Goal: Transaction & Acquisition: Purchase product/service

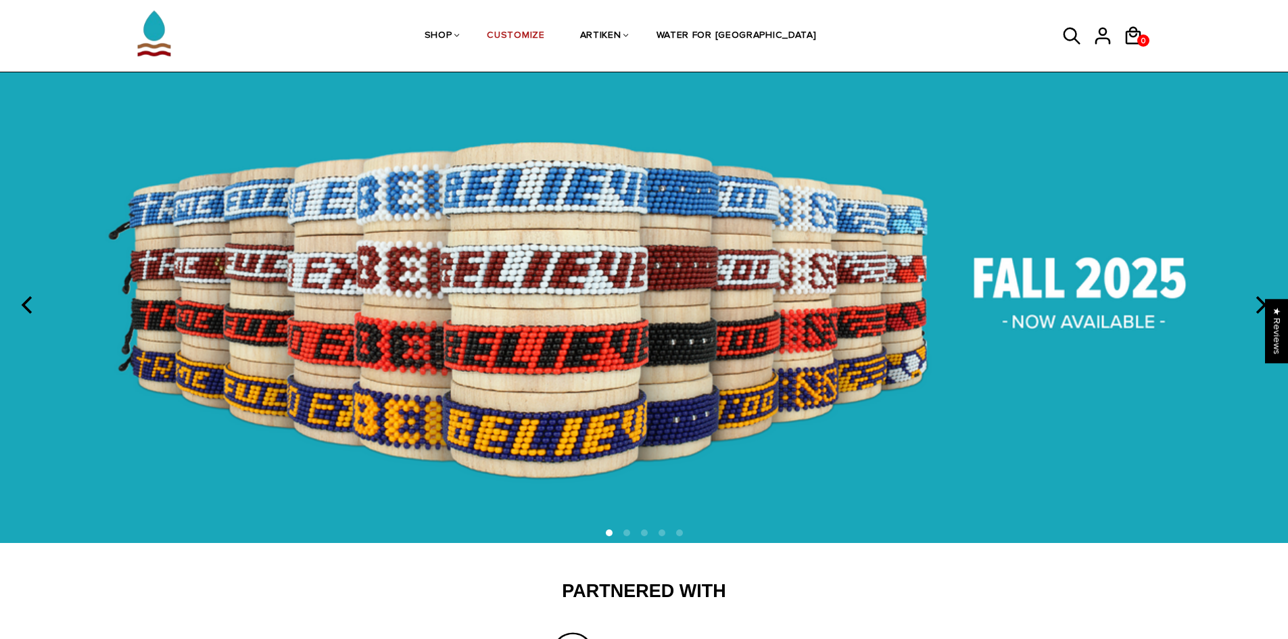
scroll to position [68, 0]
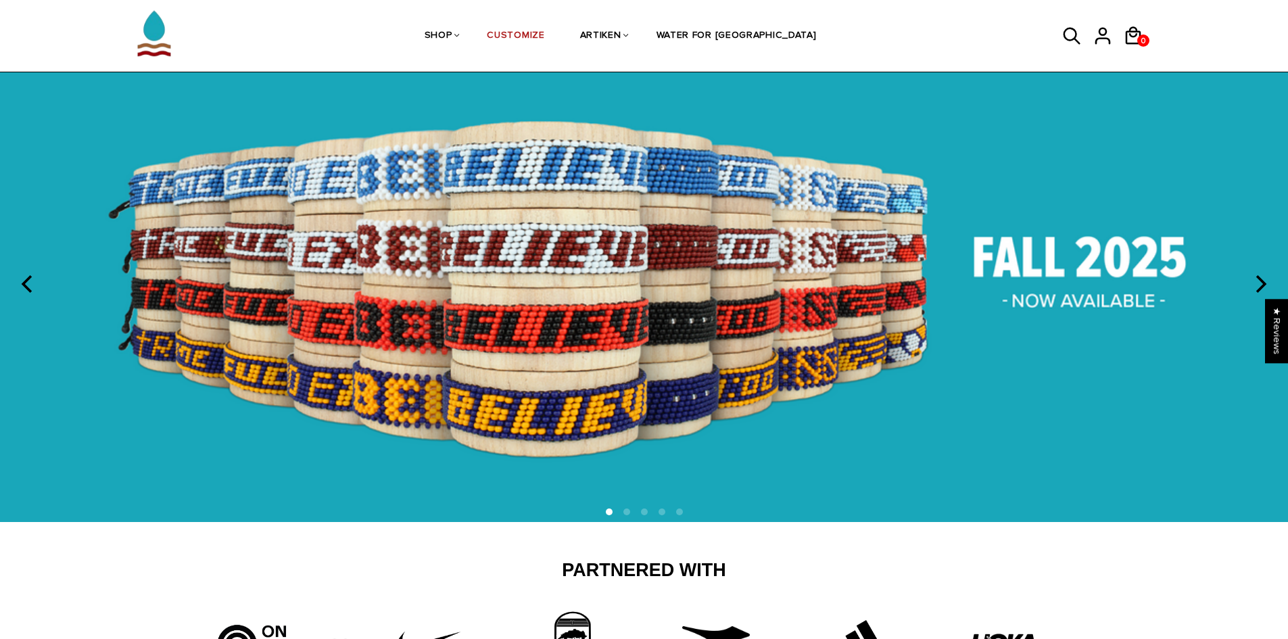
click at [720, 296] on img at bounding box center [644, 282] width 1288 height 479
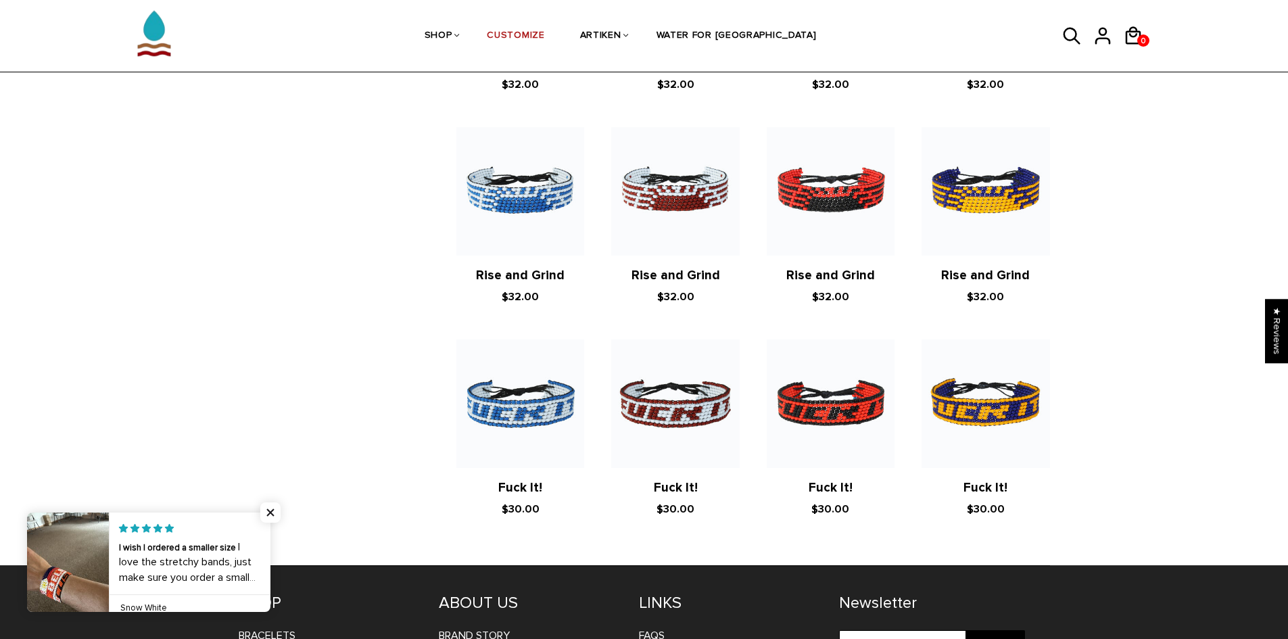
scroll to position [2165, 0]
